Goal: Feedback & Contribution: Submit feedback/report problem

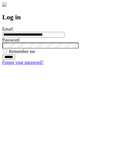
type input "**********"
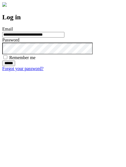
click at [15, 66] on input "******" at bounding box center [8, 63] width 13 height 6
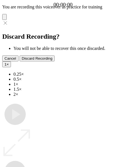
type input "**********"
